Goal: Task Accomplishment & Management: Manage account settings

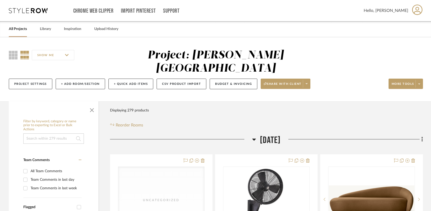
click at [19, 29] on link "All Projects" at bounding box center [18, 29] width 18 height 7
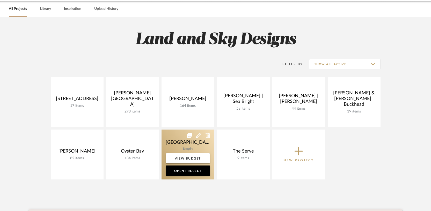
scroll to position [21, 0]
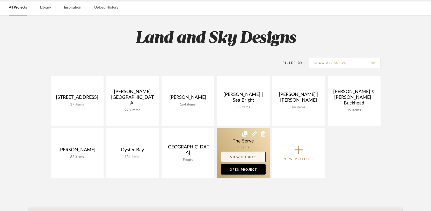
click at [241, 159] on link "View Budget" at bounding box center [243, 157] width 45 height 10
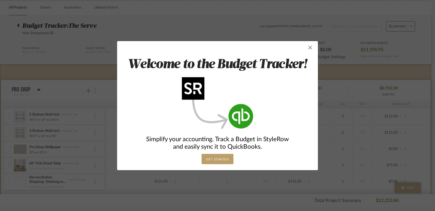
click at [307, 48] on span "button" at bounding box center [310, 47] width 10 height 10
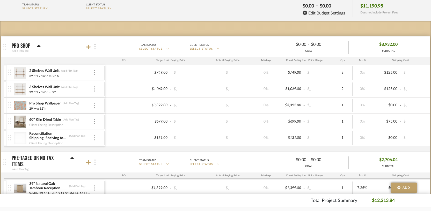
scroll to position [65, 0]
click at [69, 90] on div "39.5" l x 14" d x 50"" at bounding box center [61, 92] width 64 height 4
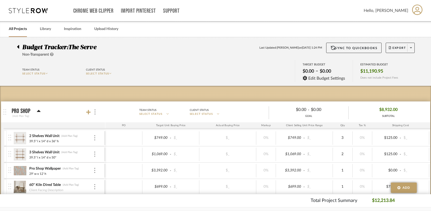
click at [19, 46] on icon at bounding box center [18, 47] width 2 height 4
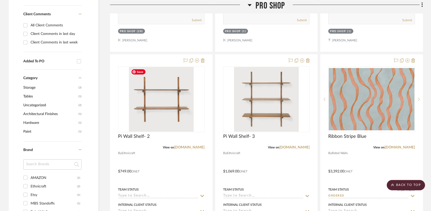
scroll to position [320, 0]
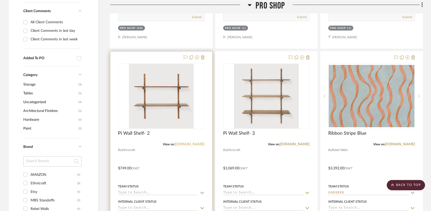
click at [188, 144] on link "[DOMAIN_NAME]" at bounding box center [189, 145] width 30 height 4
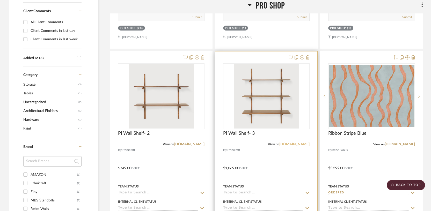
click at [290, 143] on link "[DOMAIN_NAME]" at bounding box center [294, 145] width 30 height 4
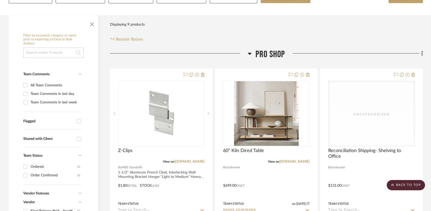
scroll to position [0, 0]
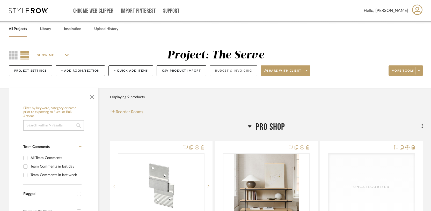
click at [224, 74] on button "Budget & Invoicing" at bounding box center [234, 70] width 48 height 11
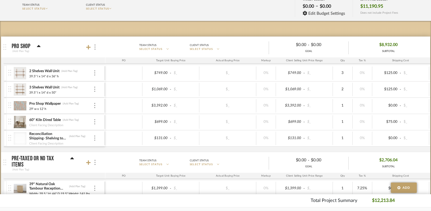
scroll to position [64, 0]
click at [66, 74] on div "39.5" l x 14" d x 36" h" at bounding box center [61, 76] width 64 height 4
click at [60, 77] on div "39.5" l x 14" d x 36" h" at bounding box center [61, 76] width 64 height 4
click at [22, 75] on img at bounding box center [20, 74] width 13 height 12
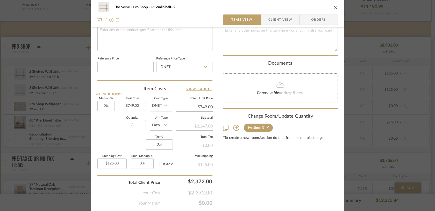
scroll to position [270, 0]
